Goal: Task Accomplishment & Management: Use online tool/utility

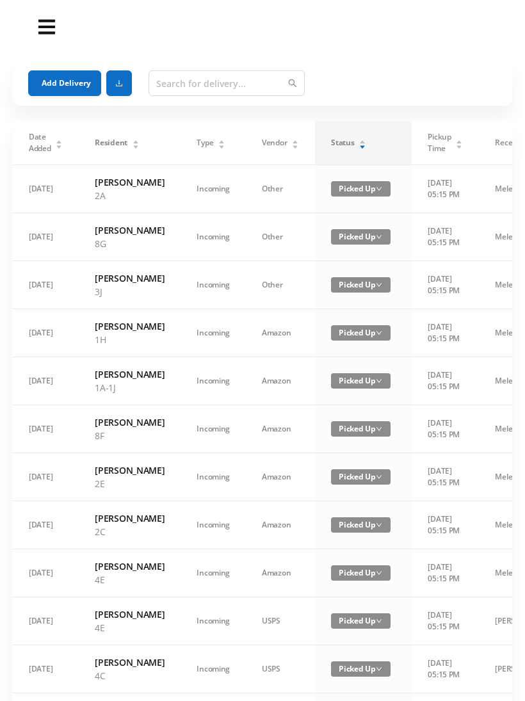
click at [359, 148] on icon "icon: caret-down" at bounding box center [362, 146] width 7 height 7
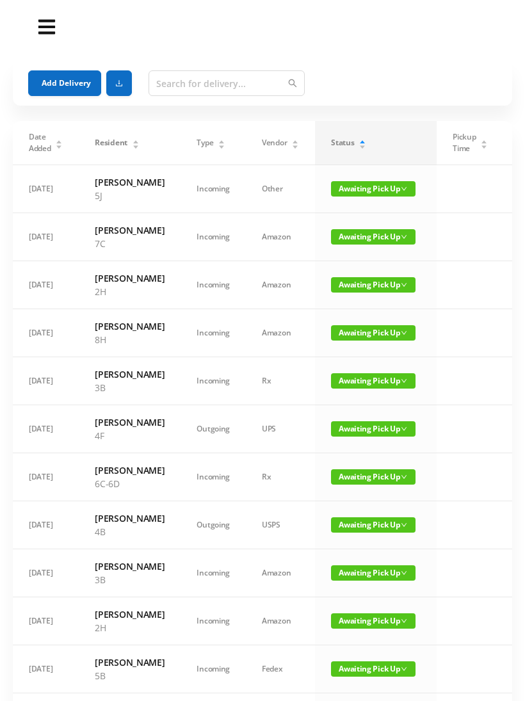
click at [59, 80] on button "Add Delivery" at bounding box center [64, 83] width 73 height 26
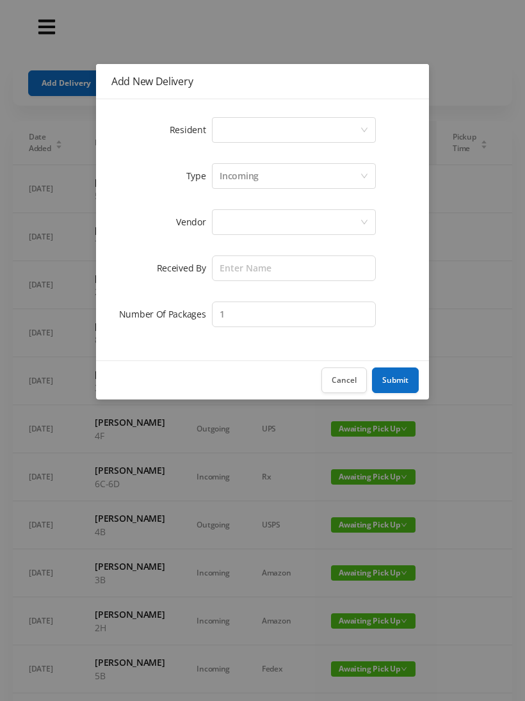
click at [241, 131] on div "Select a person" at bounding box center [289, 130] width 140 height 24
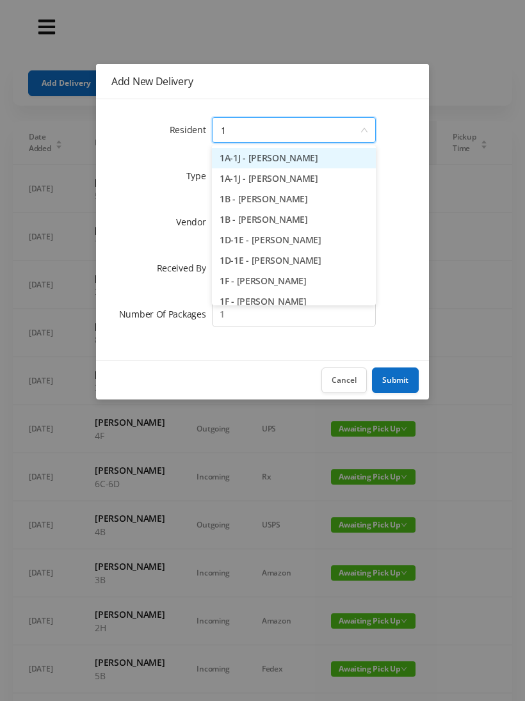
type input "1h"
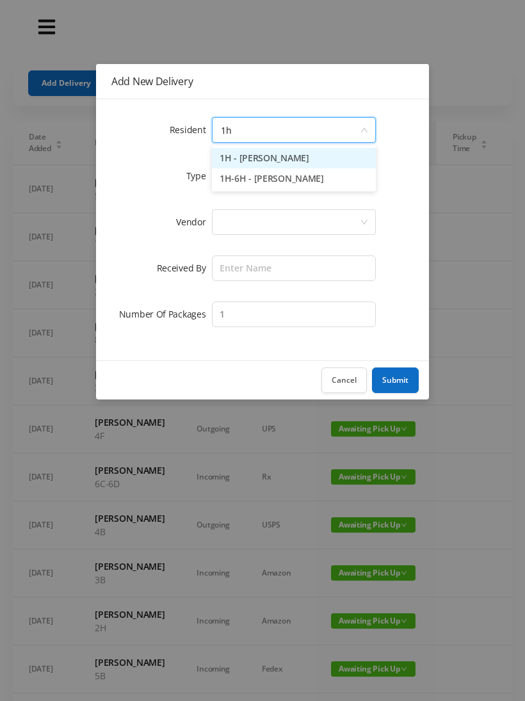
click at [277, 157] on li "1H - [PERSON_NAME]" at bounding box center [294, 158] width 164 height 20
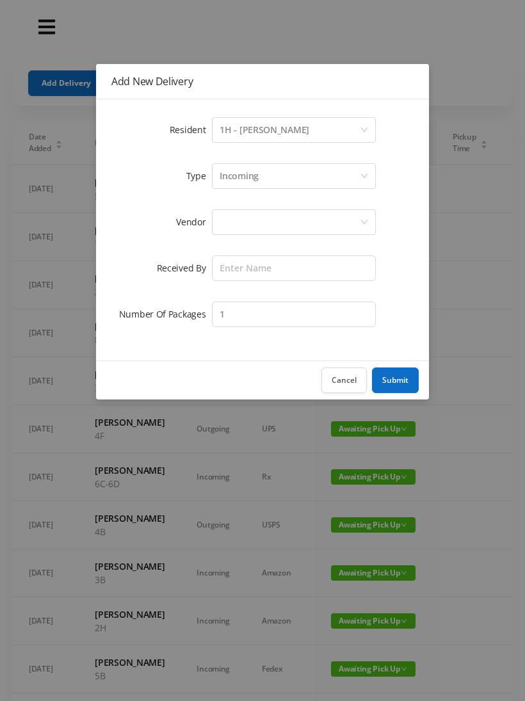
click at [236, 217] on div at bounding box center [289, 222] width 140 height 24
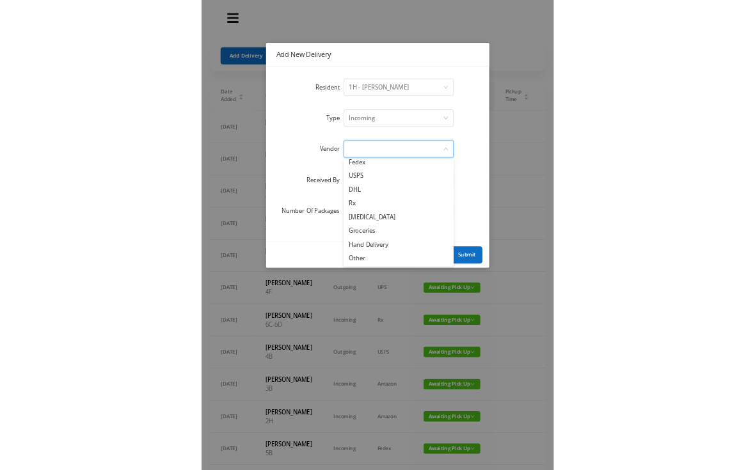
scroll to position [50, 0]
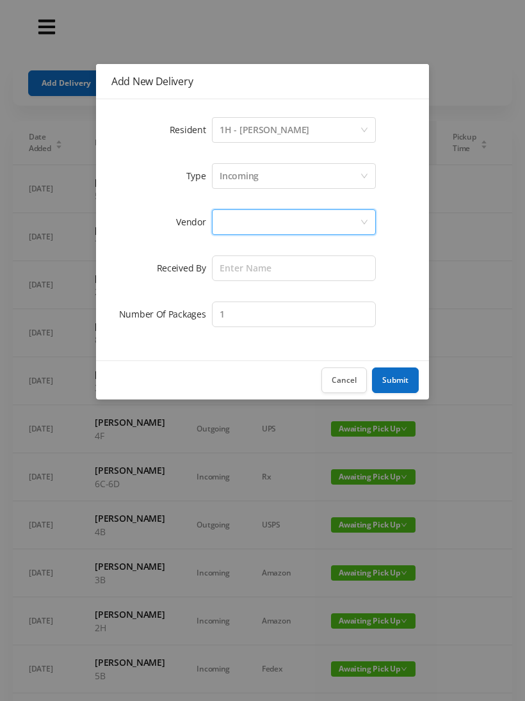
click at [235, 397] on div "Cancel Submit" at bounding box center [262, 379] width 333 height 39
click at [240, 217] on div at bounding box center [289, 222] width 140 height 24
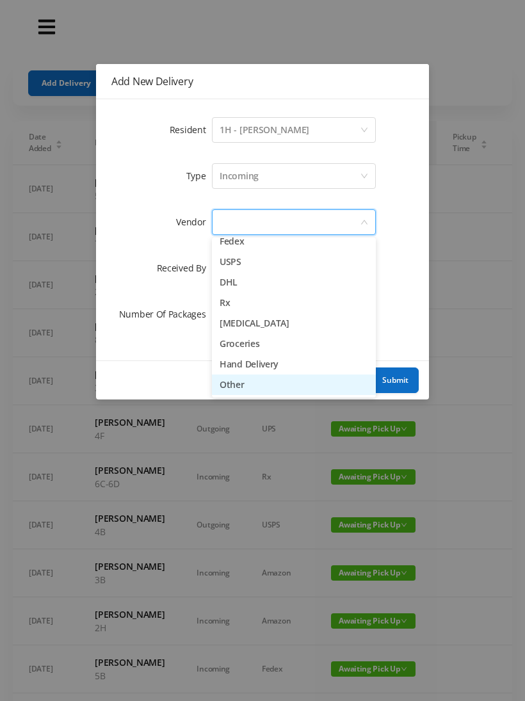
click at [246, 387] on li "Other" at bounding box center [294, 384] width 164 height 20
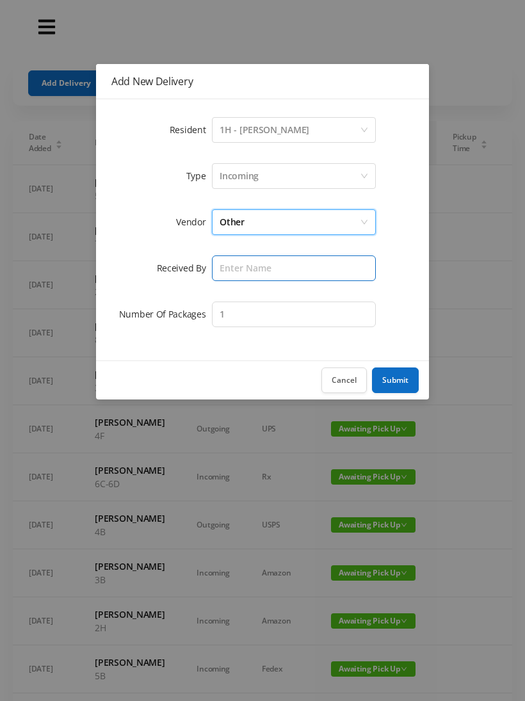
click at [239, 273] on input "text" at bounding box center [294, 268] width 164 height 26
type input "[PERSON_NAME]"
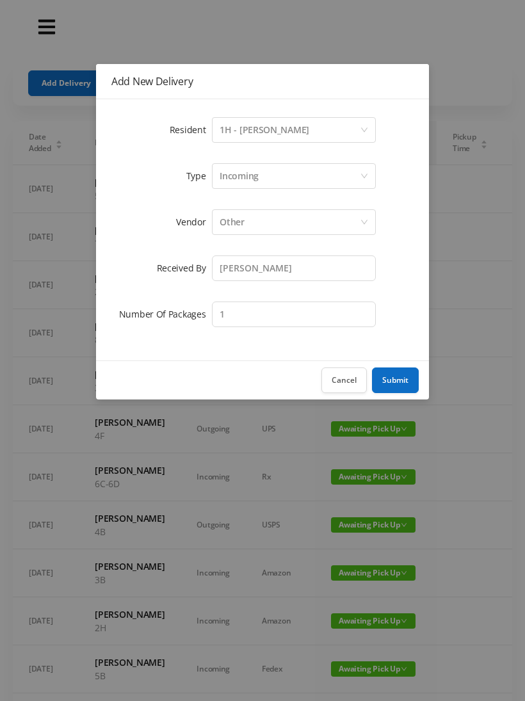
click at [404, 388] on button "Submit" at bounding box center [395, 380] width 47 height 26
